Goal: Register for event/course

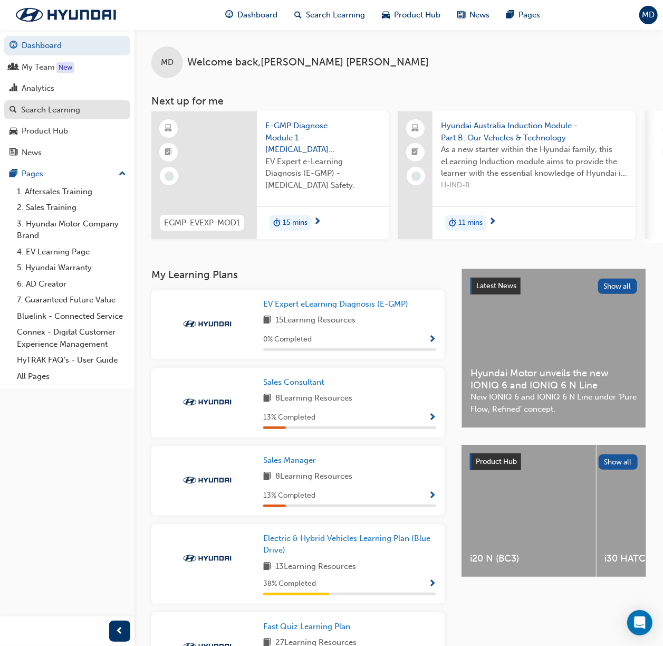
click at [49, 109] on div "Search Learning" at bounding box center [50, 110] width 59 height 12
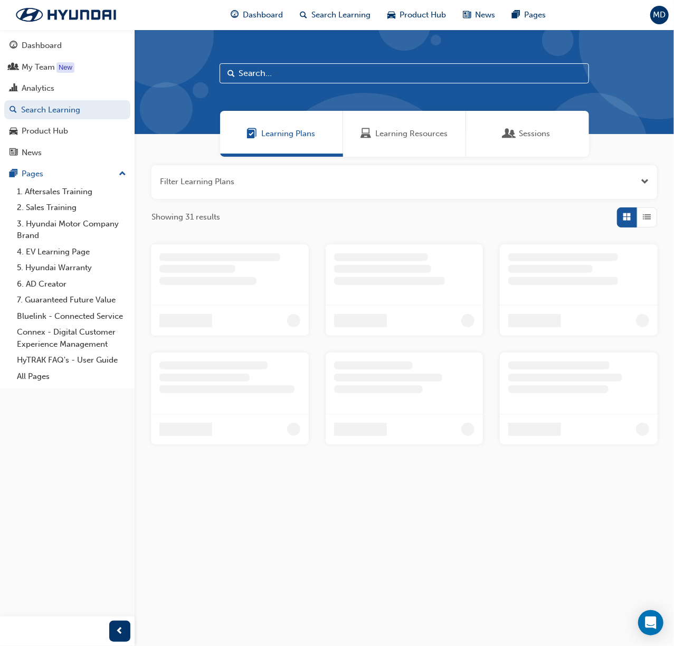
click at [397, 138] on span "Learning Resources" at bounding box center [411, 134] width 72 height 12
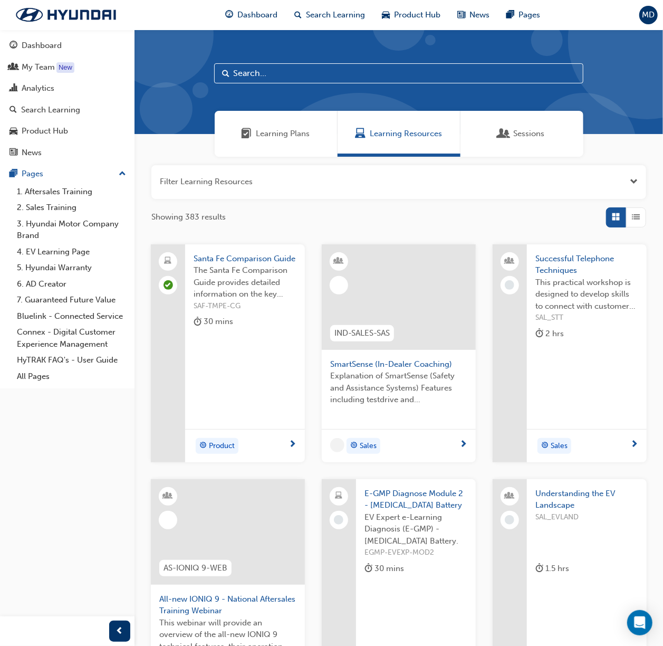
click at [328, 70] on input "text" at bounding box center [398, 73] width 369 height 20
type input "certification"
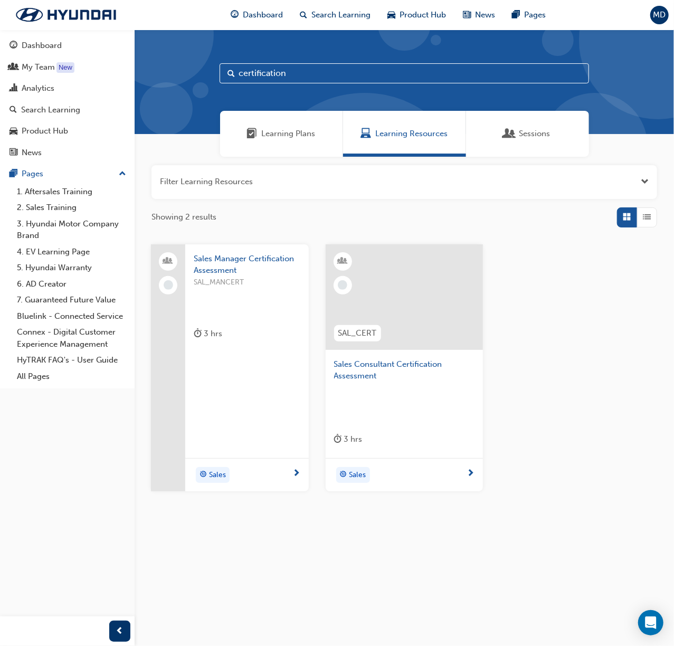
click at [425, 362] on span "Sales Consultant Certification Assessment" at bounding box center [404, 370] width 141 height 24
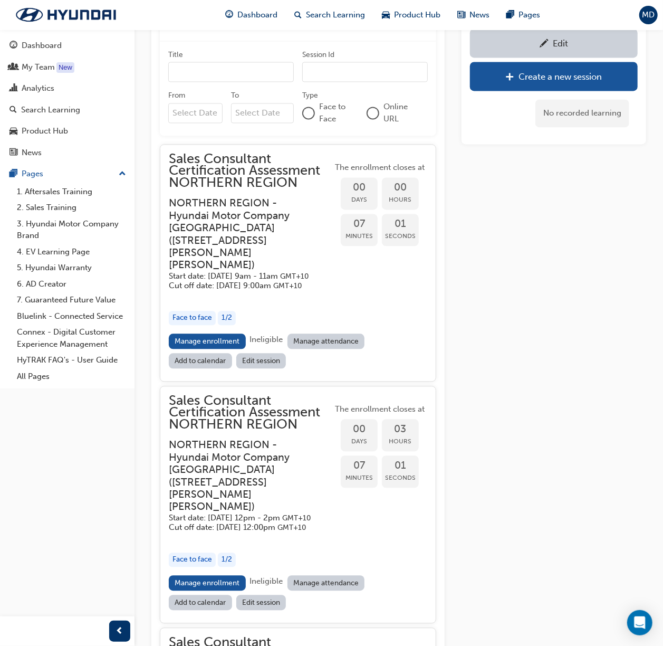
scroll to position [1040, 0]
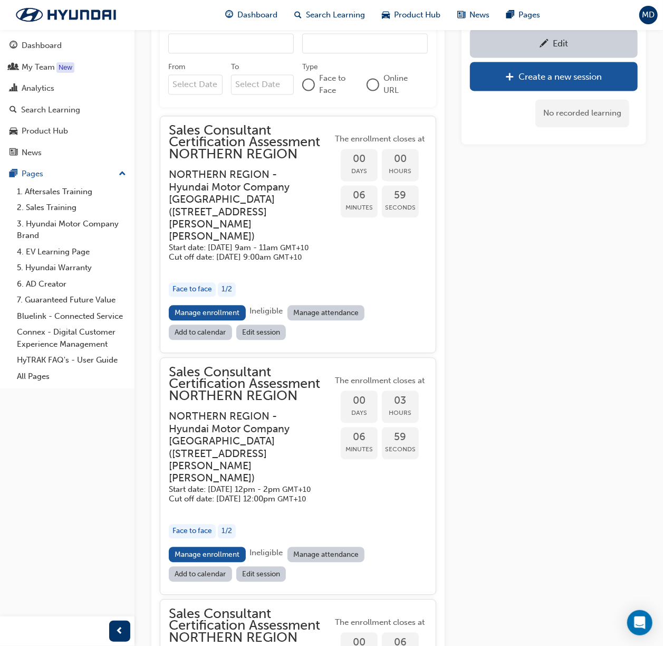
click at [242, 212] on h3 "NORTHERN REGION - Hyundai Motor Company [GEOGRAPHIC_DATA] ( [STREET_ADDRESS][PE…" at bounding box center [242, 205] width 147 height 74
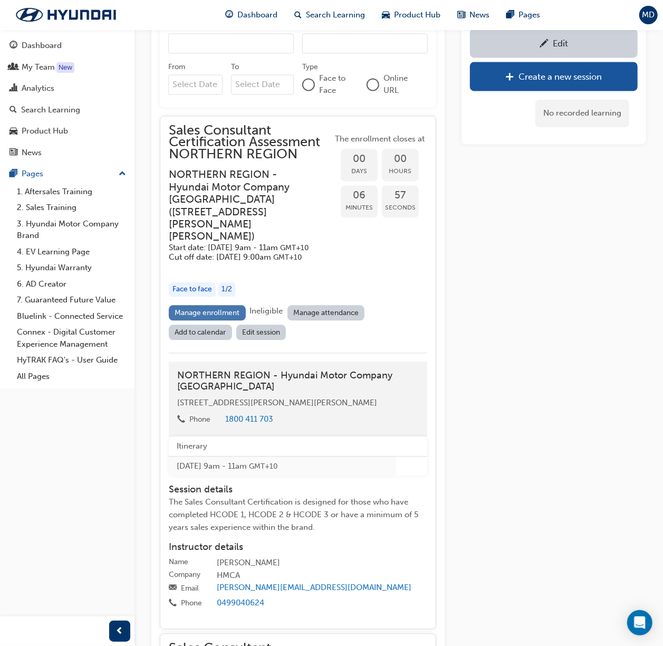
click at [201, 306] on link "Manage enrollment" at bounding box center [207, 312] width 77 height 15
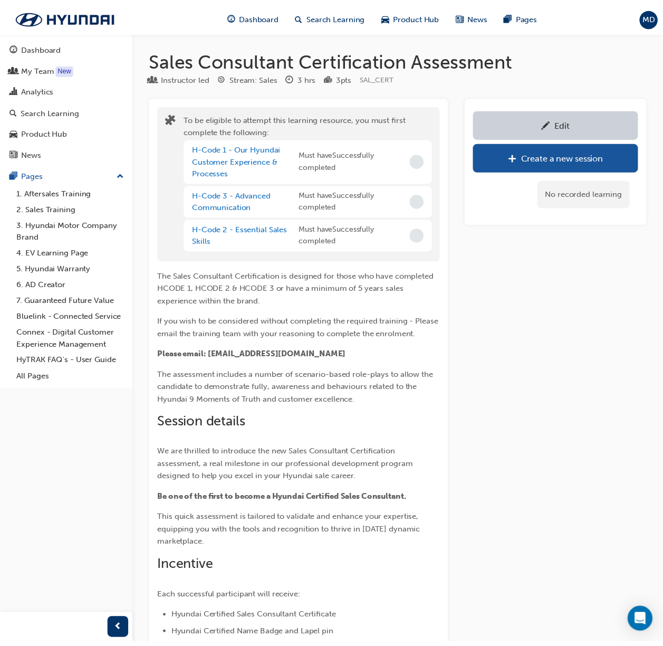
scroll to position [1040, 0]
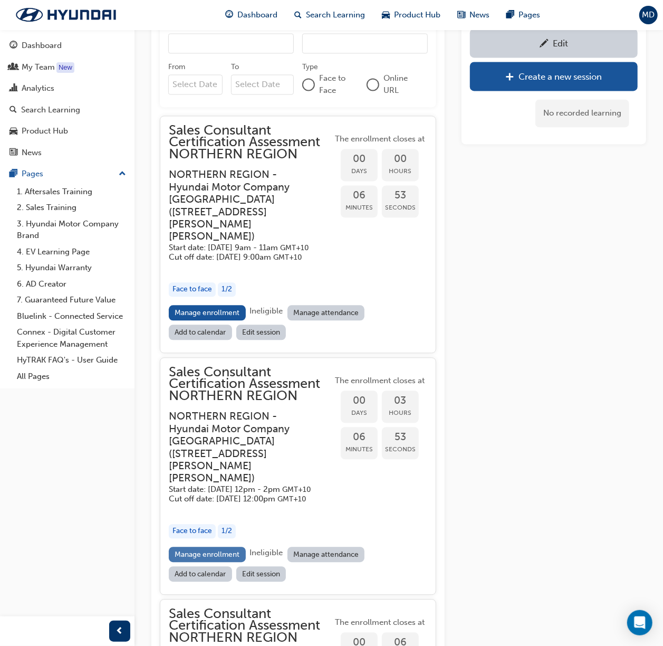
click at [222, 547] on link "Manage enrollment" at bounding box center [207, 554] width 77 height 15
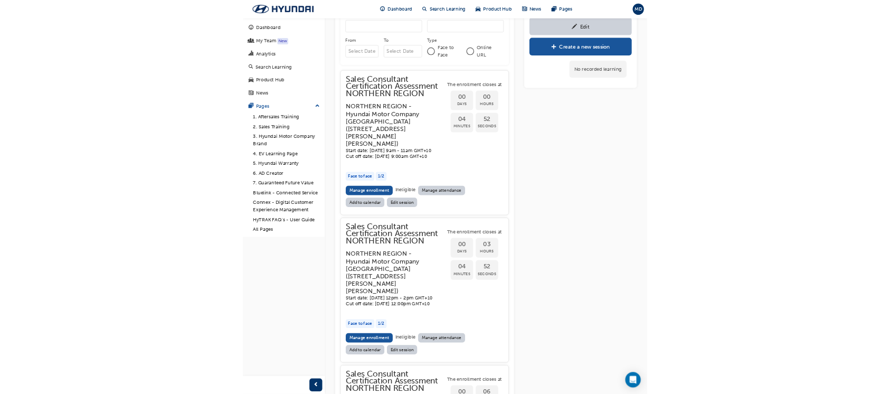
scroll to position [1040, 0]
